Goal: Check status: Check status

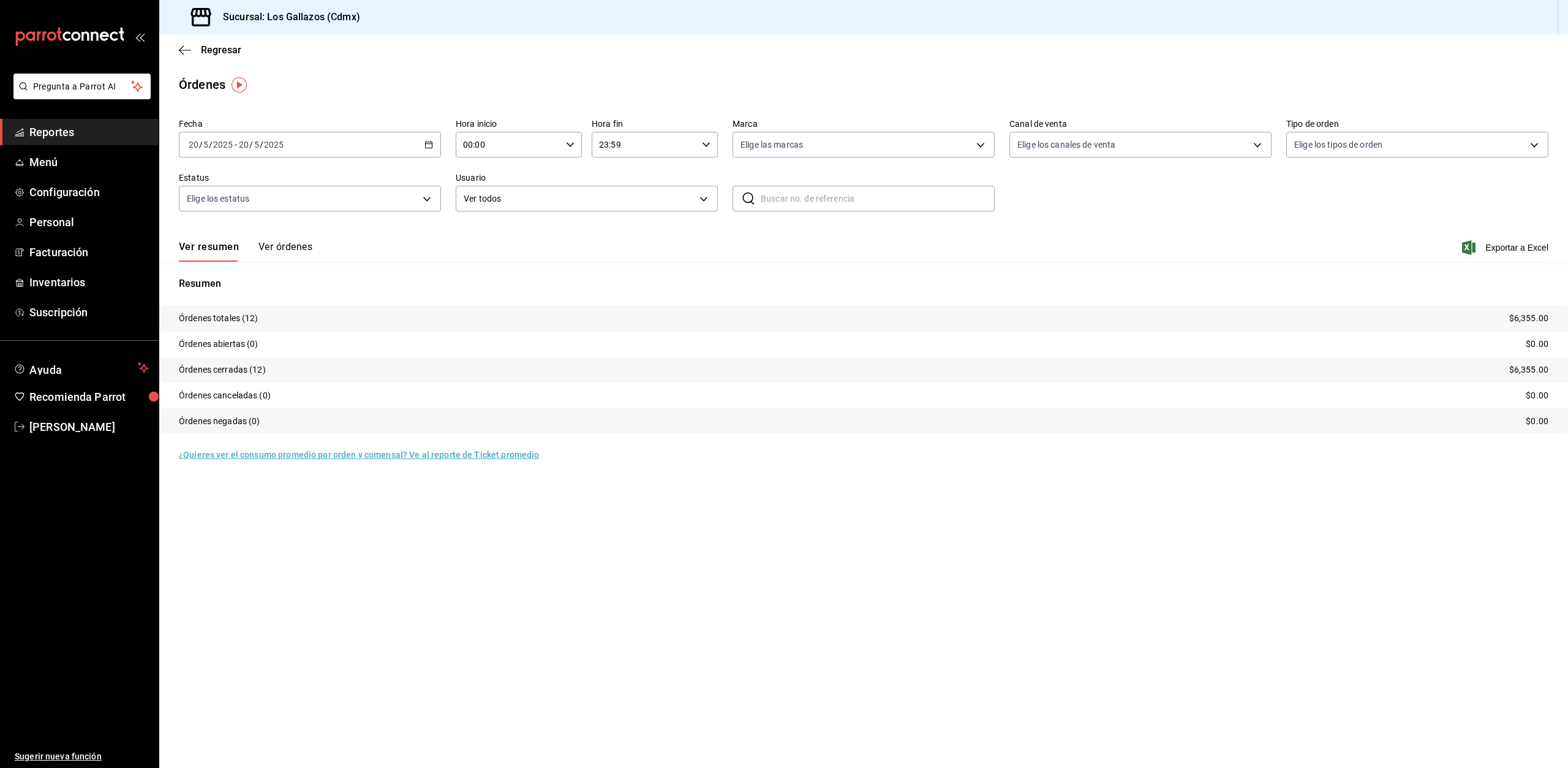
click at [432, 142] on icon "button" at bounding box center [429, 144] width 9 height 9
click at [225, 321] on span "Rango de fechas" at bounding box center [237, 319] width 95 height 13
click at [361, 308] on abbr "20" at bounding box center [363, 307] width 8 height 9
click at [361, 308] on abbr "20" at bounding box center [363, 307] width 8 height 9
click at [285, 249] on button "Ver órdenes" at bounding box center [285, 251] width 54 height 21
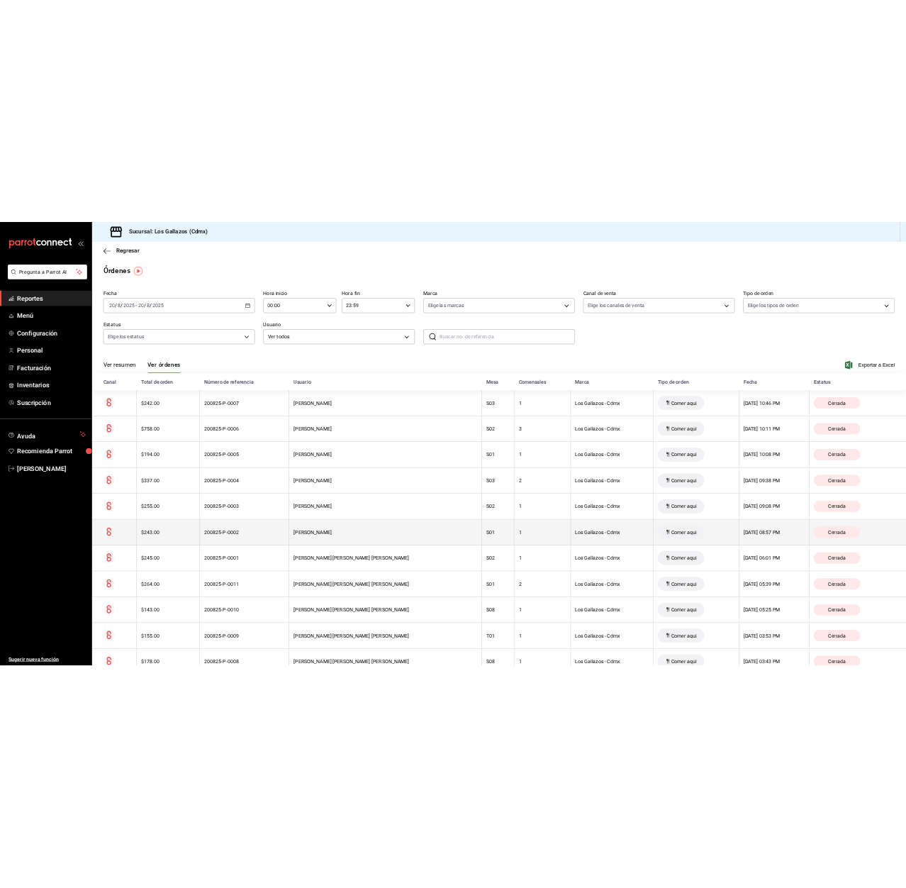
scroll to position [99, 0]
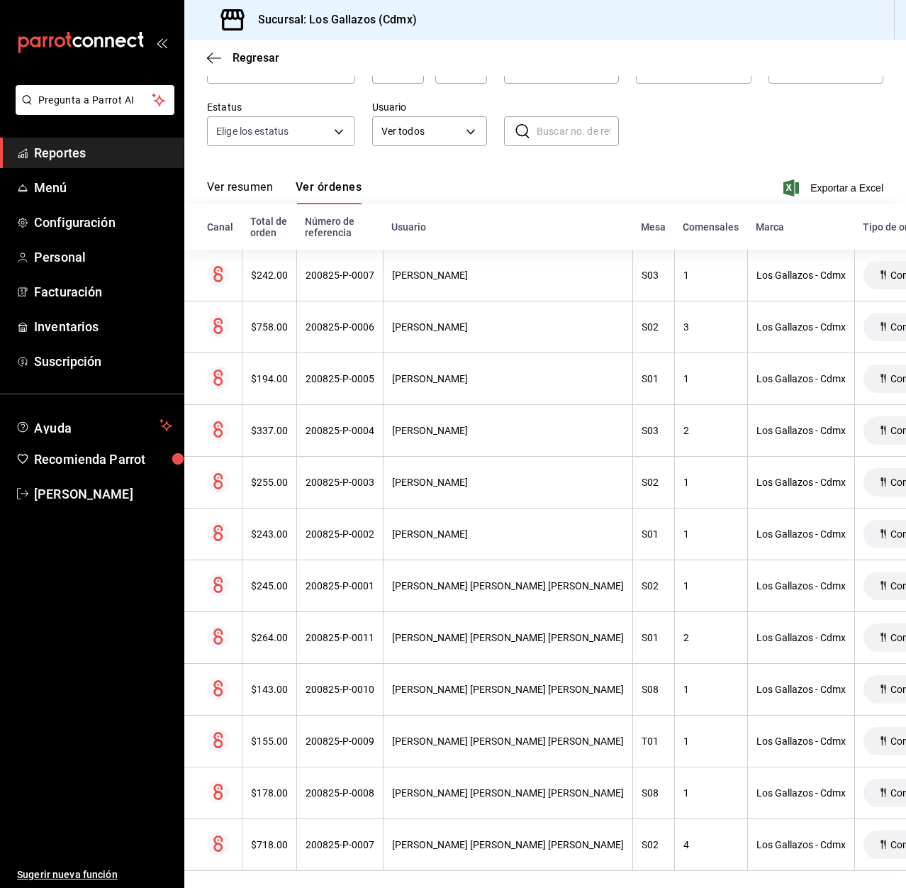
click at [221, 185] on button "Ver resumen" at bounding box center [240, 192] width 66 height 24
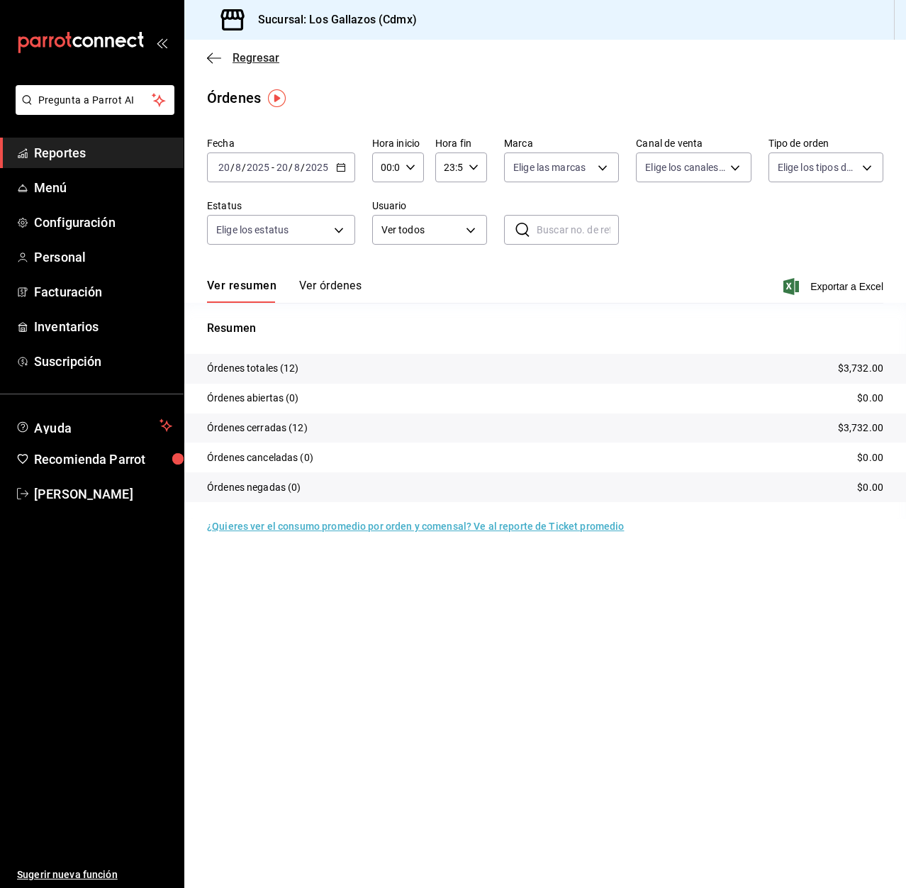
click at [216, 59] on icon "button" at bounding box center [214, 58] width 14 height 13
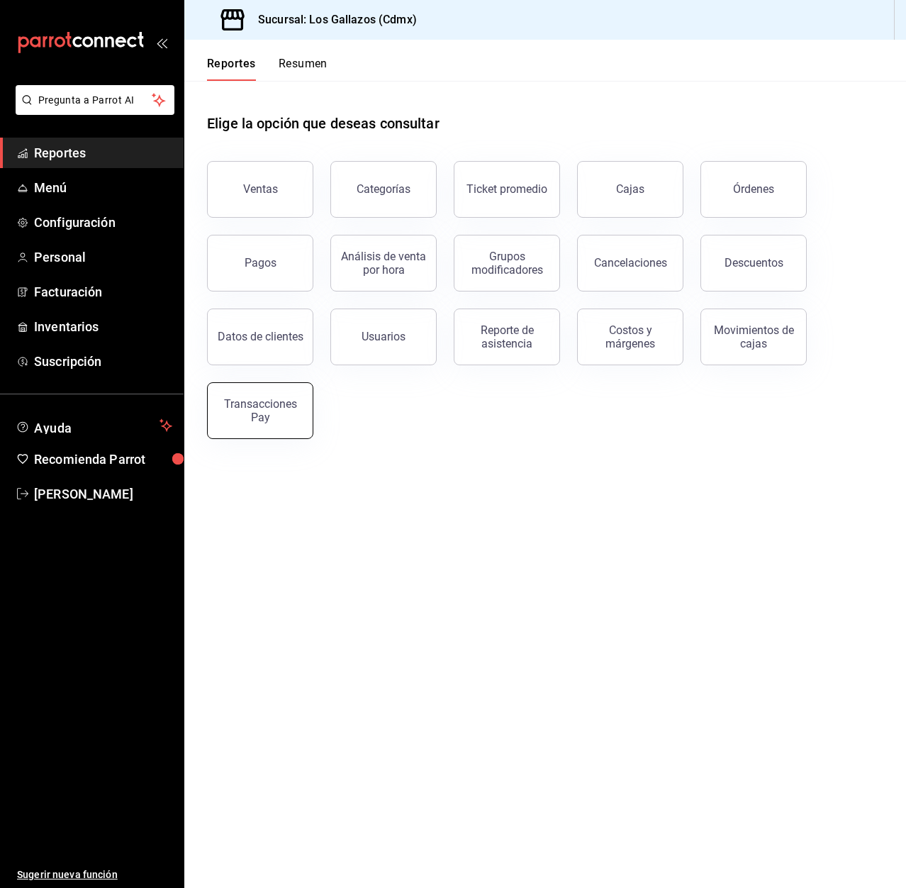
click at [266, 420] on div "Transacciones Pay" at bounding box center [260, 410] width 88 height 27
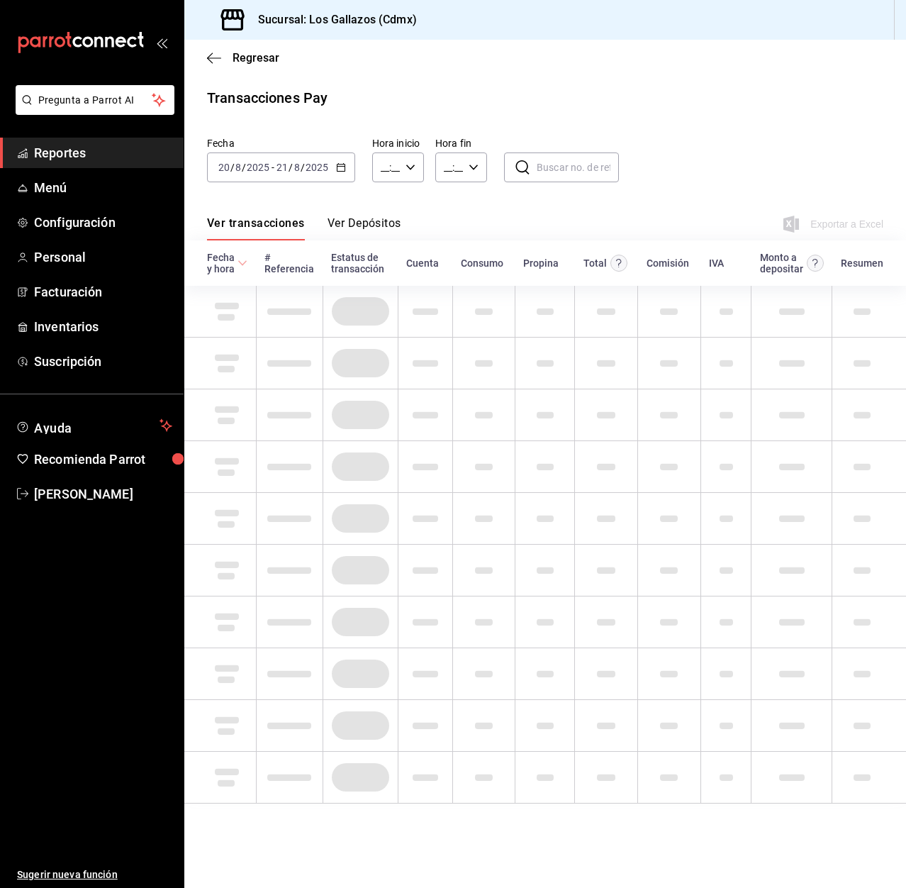
type input "00:00"
type input "23:59"
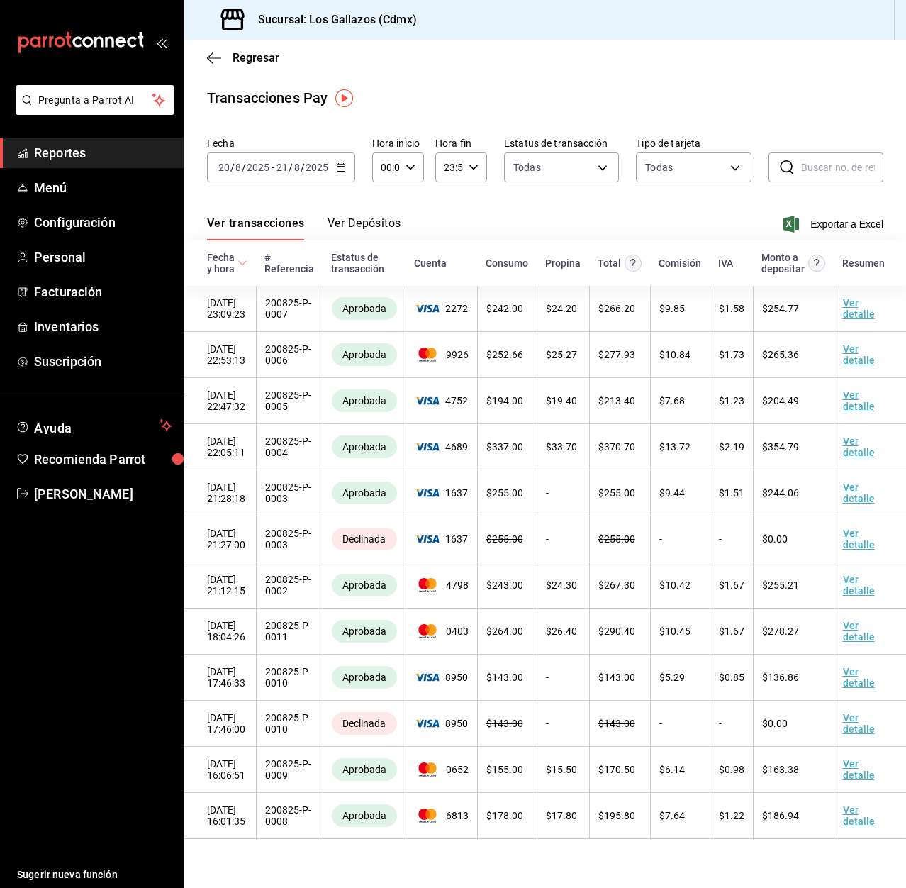
click at [340, 166] on icon "button" at bounding box center [341, 167] width 10 height 10
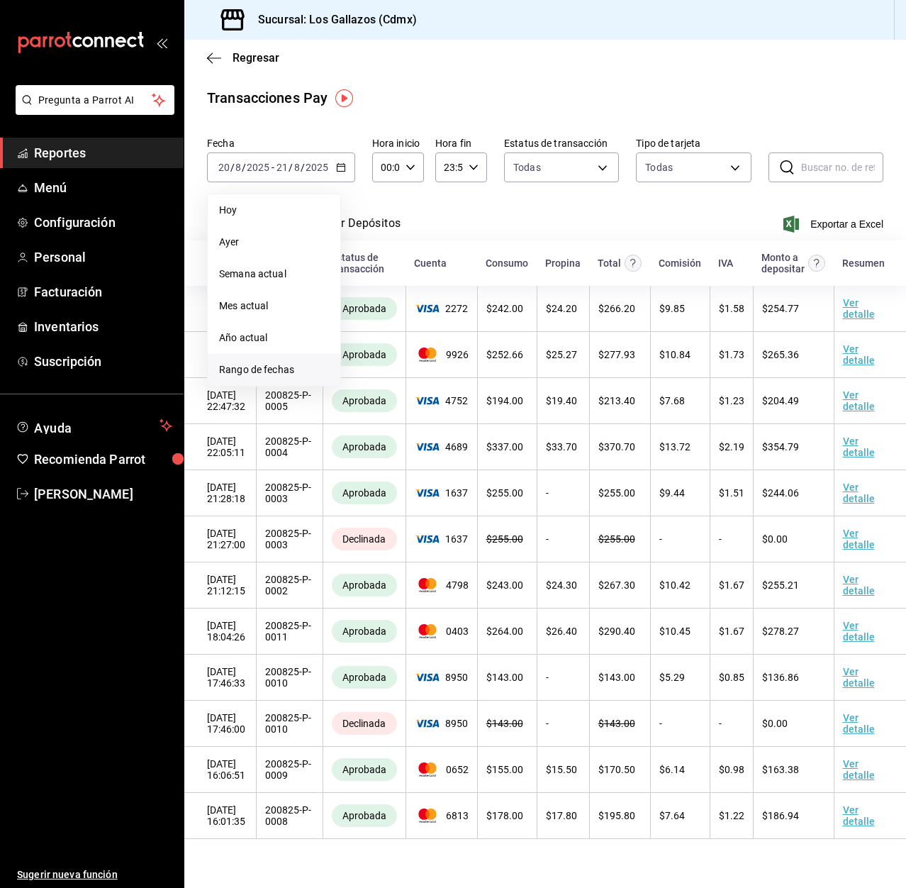
click at [253, 374] on span "Rango de fechas" at bounding box center [274, 369] width 110 height 15
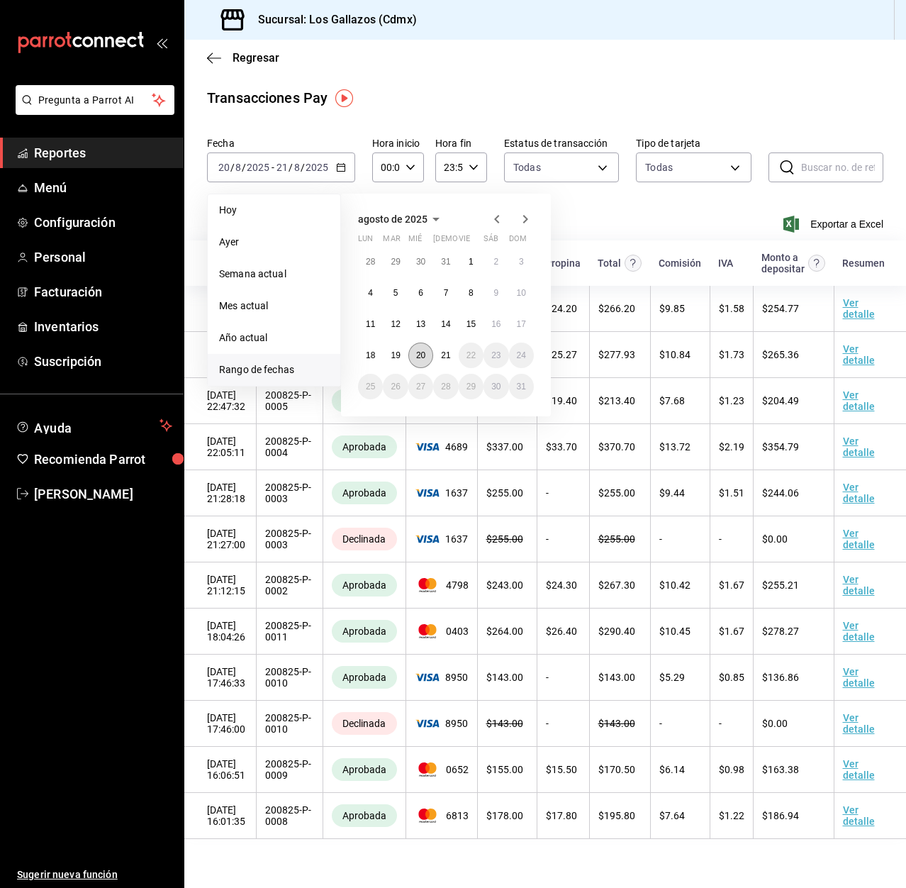
click at [423, 363] on button "20" at bounding box center [420, 356] width 25 height 26
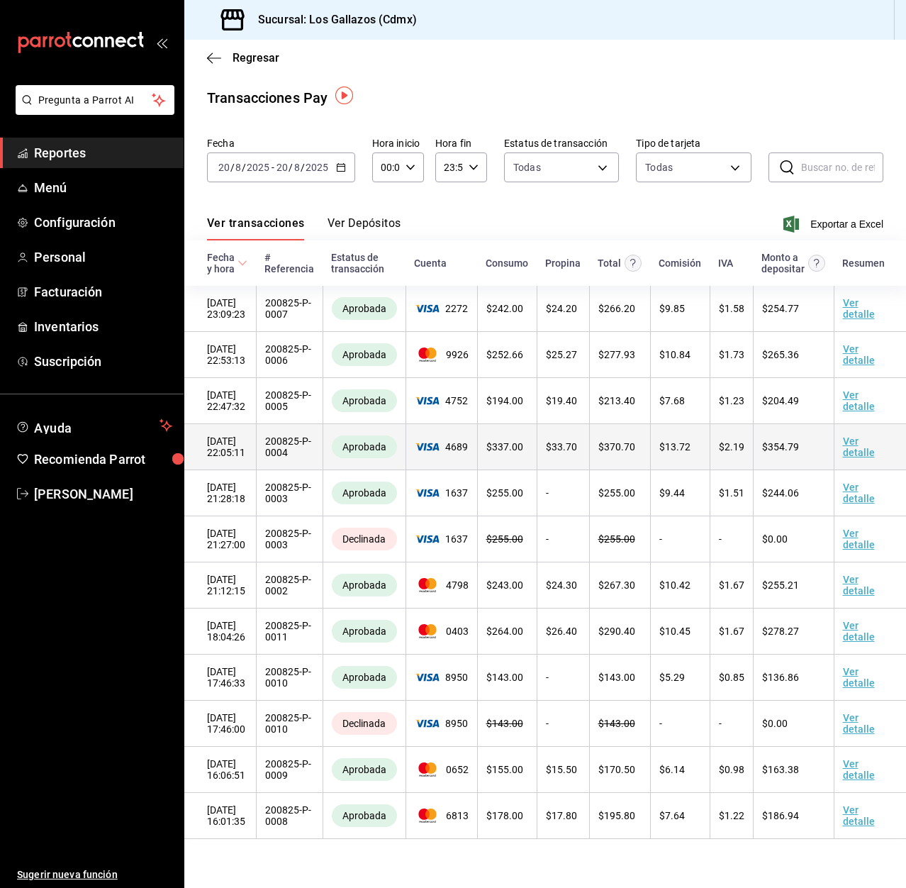
scroll to position [3, 0]
